Goal: Information Seeking & Learning: Learn about a topic

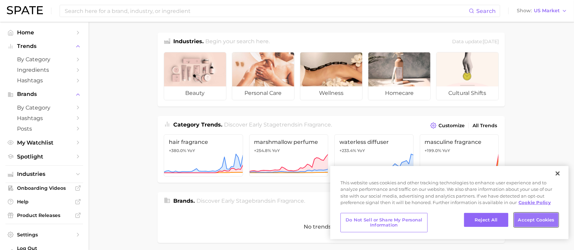
click at [536, 222] on button "Accept Cookies" at bounding box center [536, 220] width 44 height 14
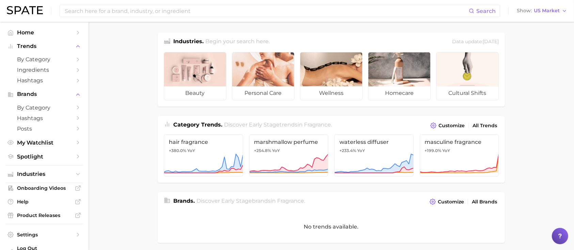
click at [196, 17] on div "Search" at bounding box center [280, 11] width 440 height 12
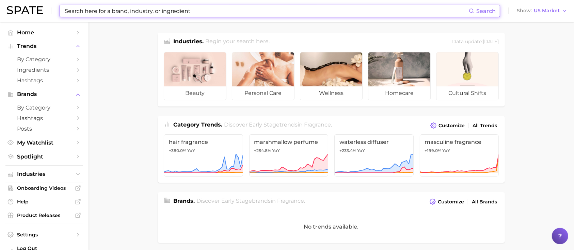
click at [188, 15] on input at bounding box center [266, 11] width 404 height 12
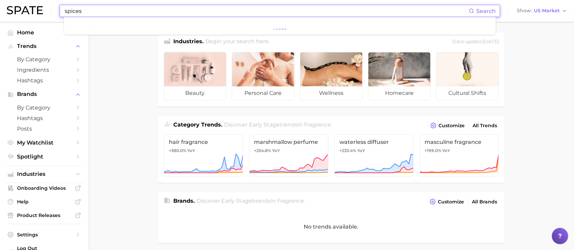
type input "spices"
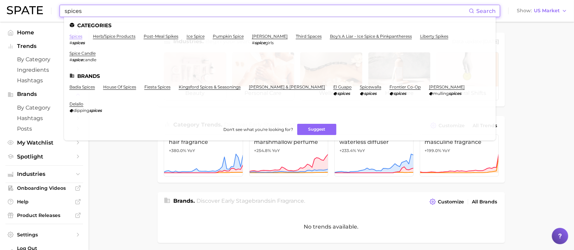
click at [77, 34] on link "spices" at bounding box center [75, 36] width 13 height 5
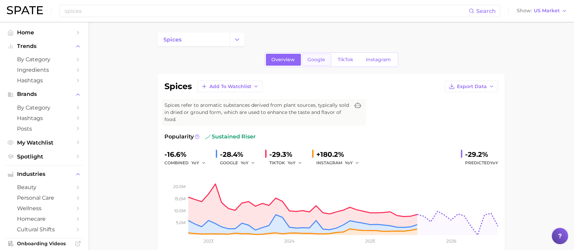
click at [312, 61] on span "Google" at bounding box center [317, 60] width 18 height 6
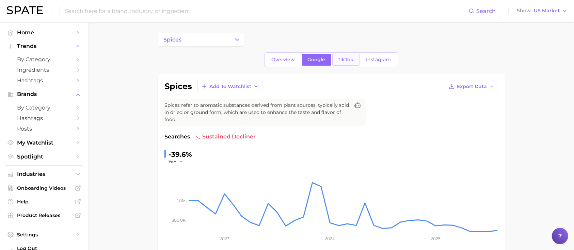
click at [346, 57] on span "TikTok" at bounding box center [346, 60] width 16 height 6
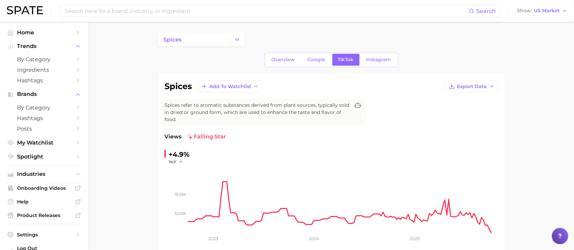
click at [387, 53] on div "Overview Google TikTok Instagram" at bounding box center [331, 59] width 134 height 15
click at [379, 61] on span "Instagram" at bounding box center [378, 60] width 25 height 6
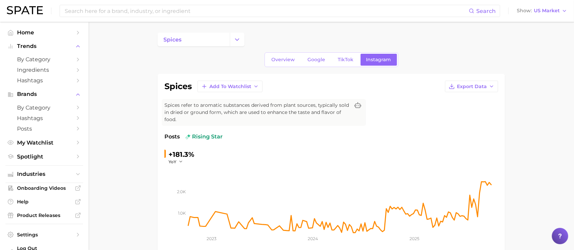
scroll to position [2, 0]
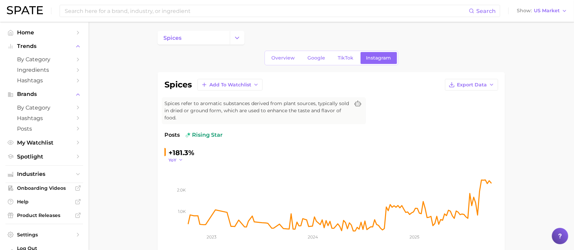
click at [180, 159] on icon "button" at bounding box center [180, 159] width 5 height 5
click at [234, 148] on div "+181.3% YoY YoY QoQ MoM WoW" at bounding box center [210, 155] width 93 height 16
click at [342, 58] on span "TikTok" at bounding box center [346, 58] width 16 height 6
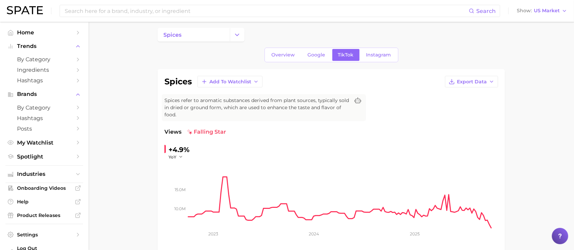
scroll to position [1, 0]
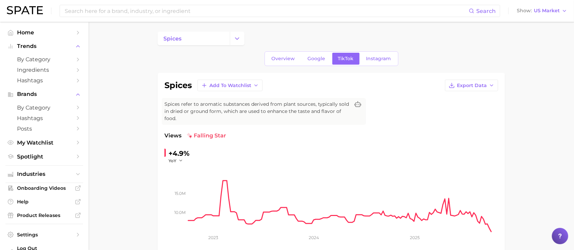
drag, startPoint x: 314, startPoint y: 64, endPoint x: 580, endPoint y: 28, distance: 268.4
click at [314, 64] on link "Google" at bounding box center [316, 59] width 29 height 12
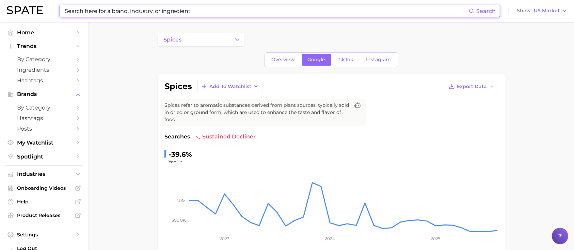
click at [180, 9] on input at bounding box center [266, 11] width 404 height 12
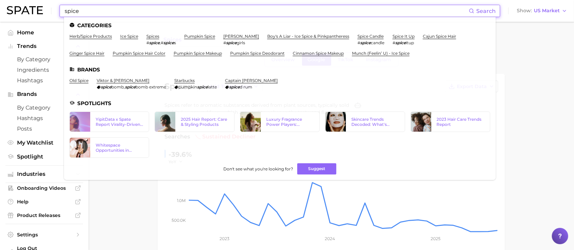
type input "spice"
click at [395, 40] on em "spice" at bounding box center [400, 42] width 11 height 5
click at [393, 39] on li "spice it up # spice itup" at bounding box center [403, 40] width 22 height 12
click at [392, 36] on link "spice it up" at bounding box center [403, 36] width 22 height 5
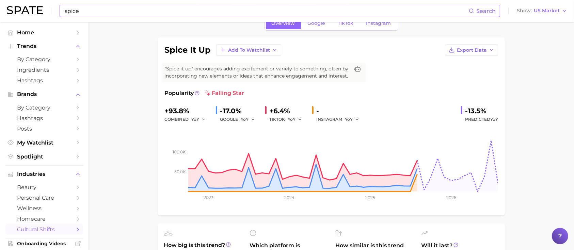
scroll to position [32, 0]
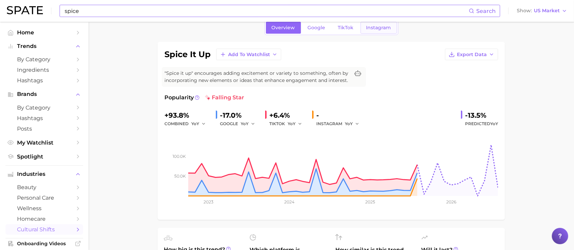
click at [377, 29] on span "Instagram" at bounding box center [378, 28] width 25 height 6
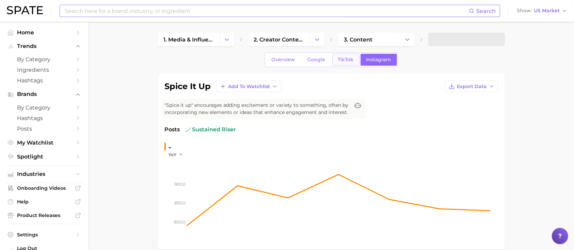
click at [338, 61] on span "TikTok" at bounding box center [346, 60] width 16 height 6
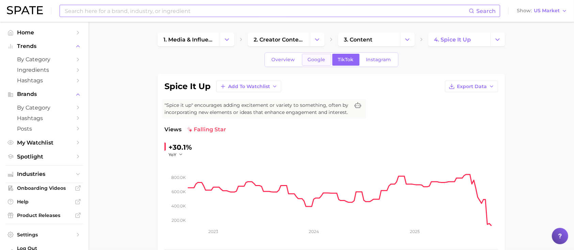
click at [318, 60] on span "Google" at bounding box center [317, 60] width 18 height 6
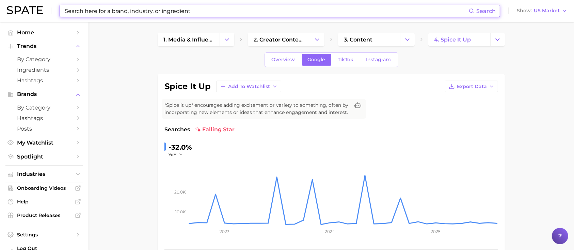
click at [219, 10] on input at bounding box center [266, 11] width 404 height 12
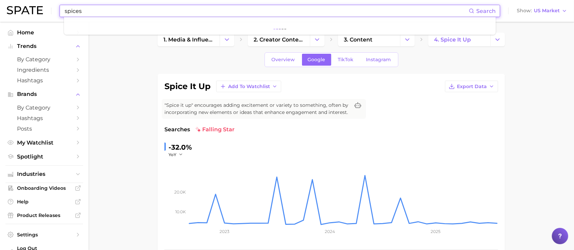
click at [194, 10] on input "spices" at bounding box center [266, 11] width 404 height 12
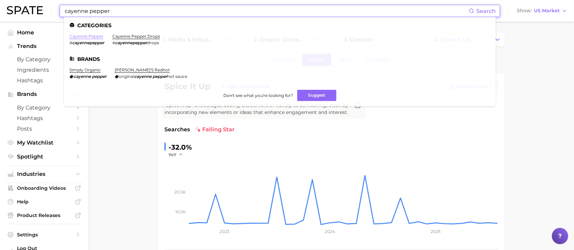
type input "cayenne pepper"
click at [84, 36] on link "cayenne pepper" at bounding box center [86, 36] width 34 height 5
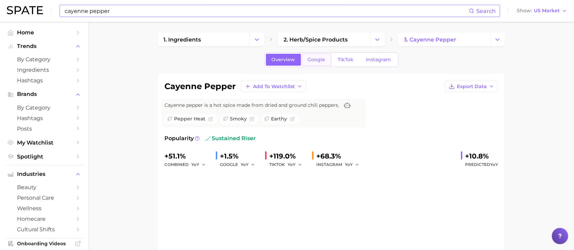
click at [318, 59] on span "Google" at bounding box center [317, 60] width 18 height 6
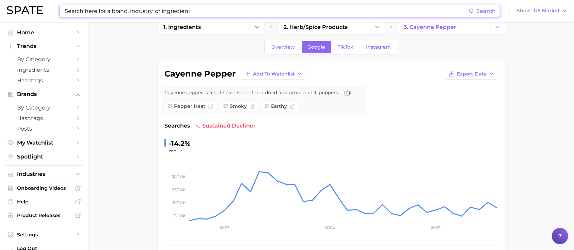
scroll to position [14, 0]
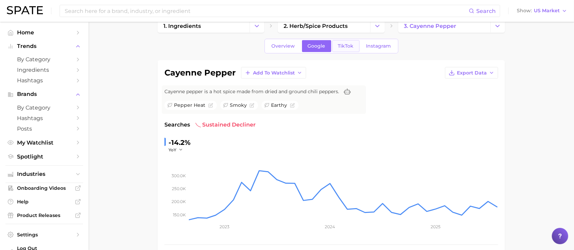
click at [350, 41] on link "TikTok" at bounding box center [345, 46] width 27 height 12
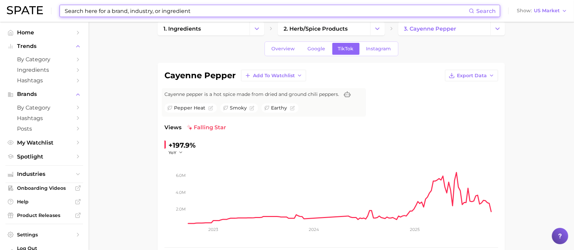
scroll to position [10, 0]
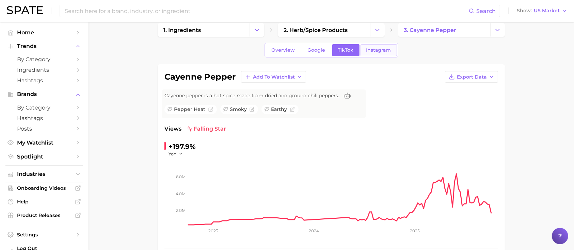
click at [369, 51] on span "Instagram" at bounding box center [378, 50] width 25 height 6
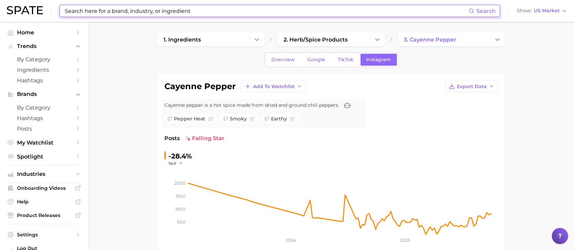
click at [193, 10] on input at bounding box center [266, 11] width 404 height 12
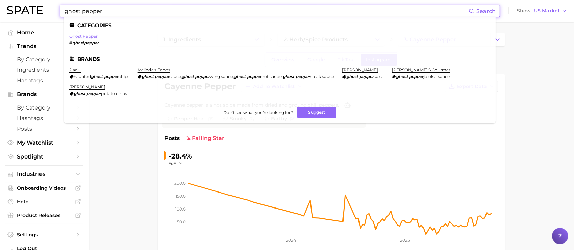
type input "ghost pepper"
click at [83, 34] on link "ghost pepper" at bounding box center [83, 36] width 28 height 5
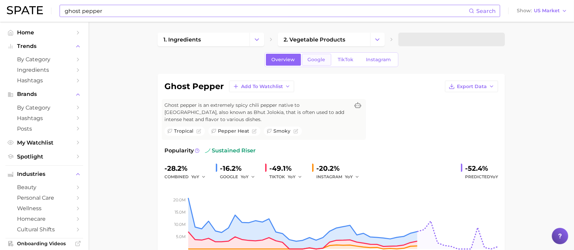
click at [309, 57] on span "Google" at bounding box center [317, 60] width 18 height 6
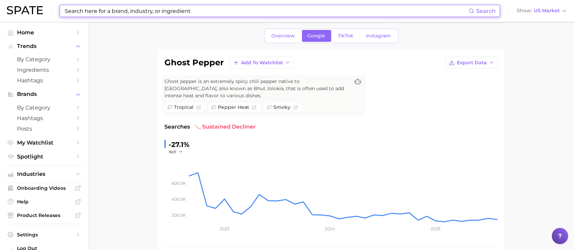
scroll to position [15, 0]
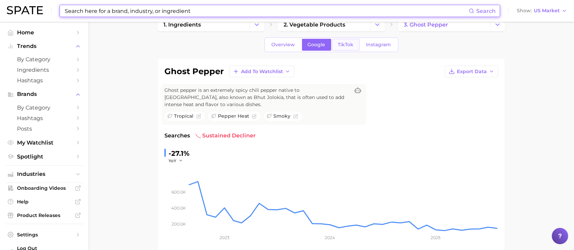
click at [340, 43] on span "TikTok" at bounding box center [346, 45] width 16 height 6
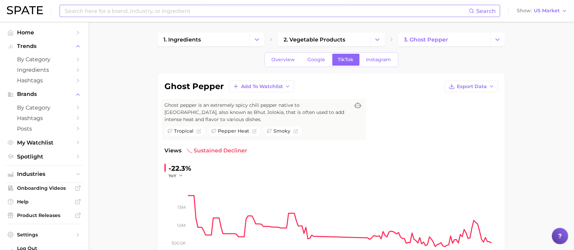
click at [166, 6] on input at bounding box center [266, 11] width 404 height 12
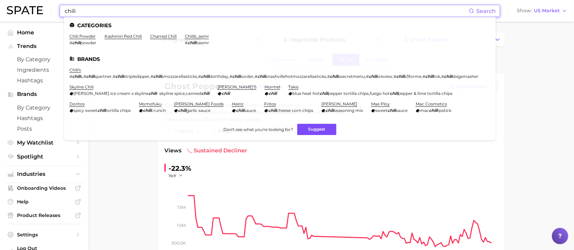
click at [309, 133] on button "Suggest" at bounding box center [316, 129] width 39 height 11
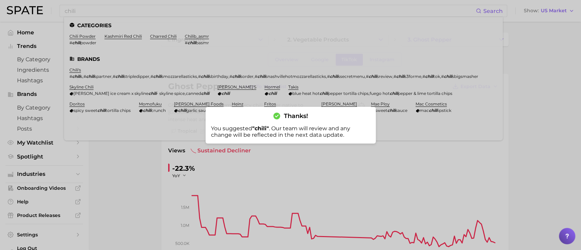
click at [169, 10] on div at bounding box center [290, 125] width 581 height 250
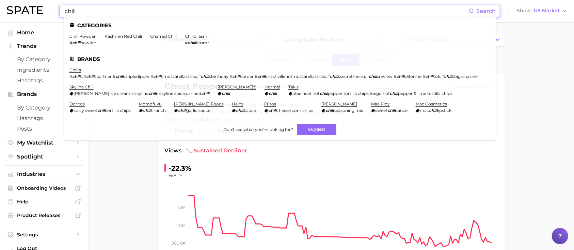
click at [162, 15] on input "chili" at bounding box center [266, 11] width 404 height 12
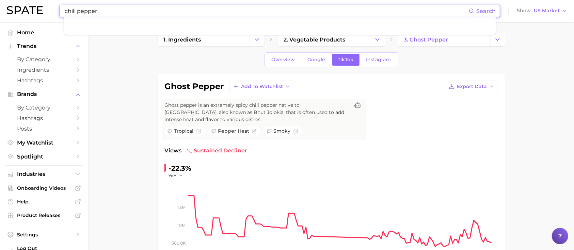
click at [144, 9] on input "chili pepper" at bounding box center [266, 11] width 404 height 12
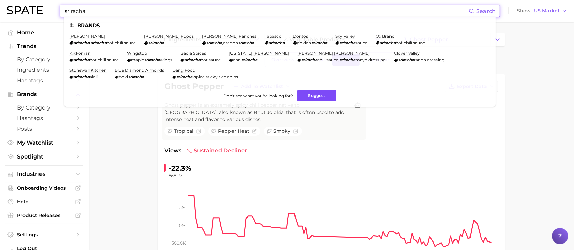
type input "sriracha"
click at [312, 96] on button "Suggest" at bounding box center [316, 95] width 39 height 11
